Goal: Task Accomplishment & Management: Complete application form

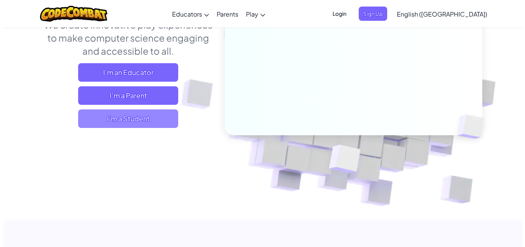
scroll to position [115, 0]
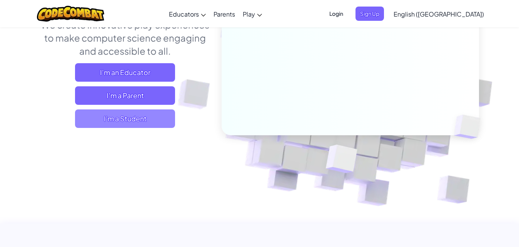
click at [138, 121] on span "I'm a Student" at bounding box center [125, 118] width 100 height 18
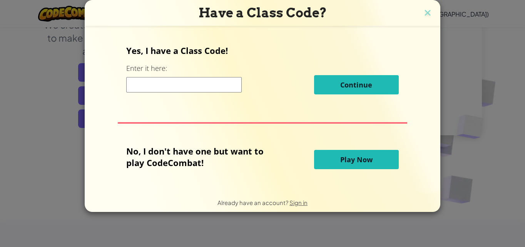
click at [331, 161] on button "Play Now" at bounding box center [356, 159] width 85 height 19
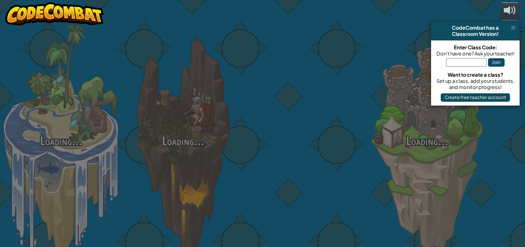
click at [331, 161] on div at bounding box center [305, 122] width 122 height 244
